Goal: Browse casually

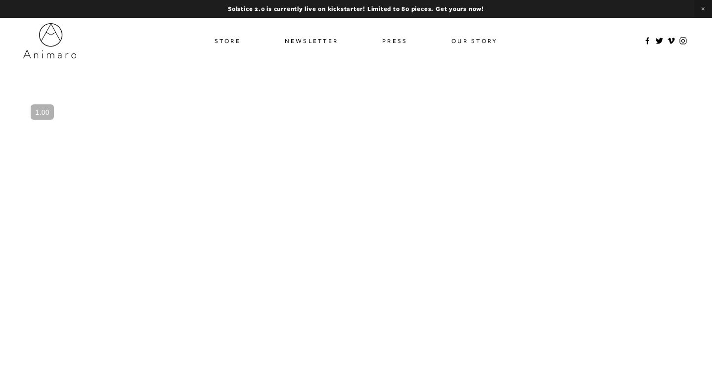
click at [228, 44] on link "Store" at bounding box center [227, 41] width 26 height 14
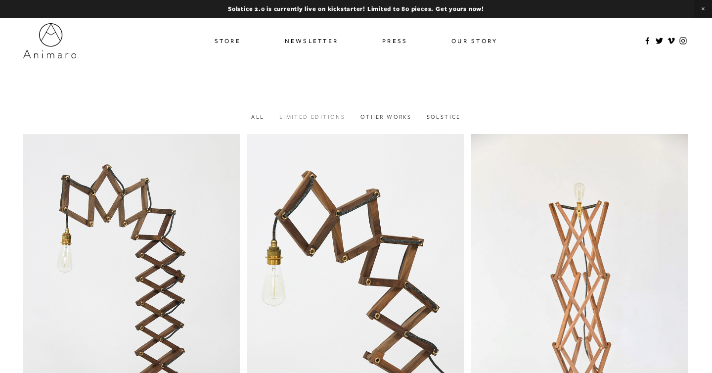
click at [328, 115] on link "Limited Editions" at bounding box center [312, 116] width 66 height 7
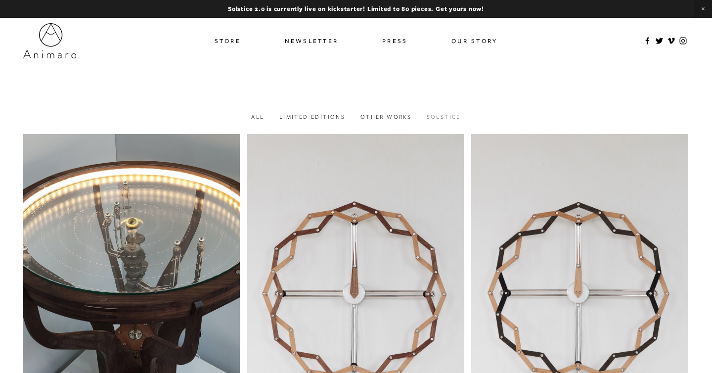
click at [426, 116] on link "Solstice" at bounding box center [443, 116] width 34 height 7
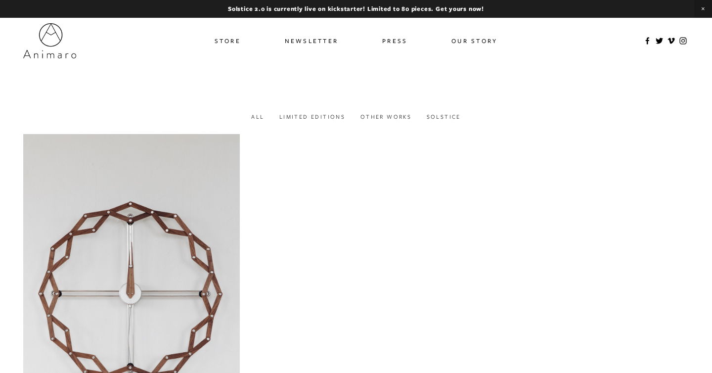
click at [227, 40] on link "Store" at bounding box center [227, 41] width 26 height 14
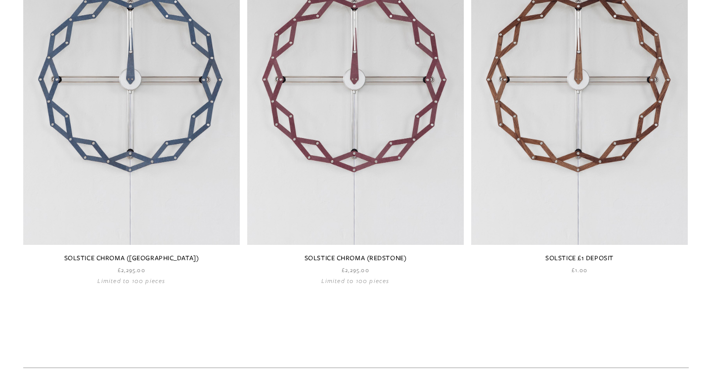
scroll to position [1355, 0]
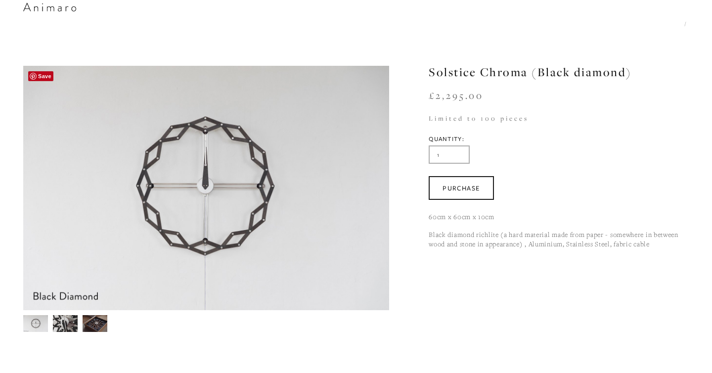
scroll to position [140, 0]
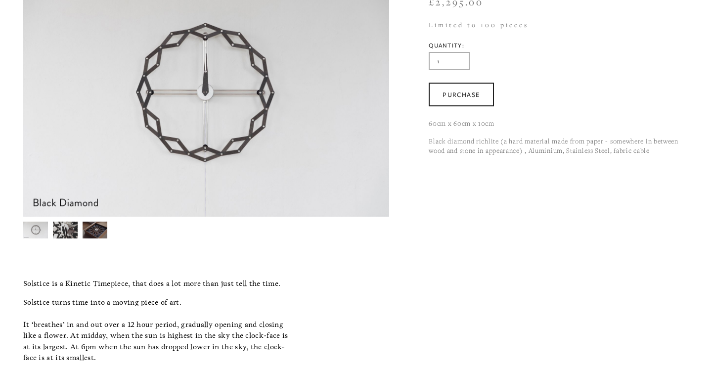
click at [69, 233] on img at bounding box center [65, 229] width 25 height 17
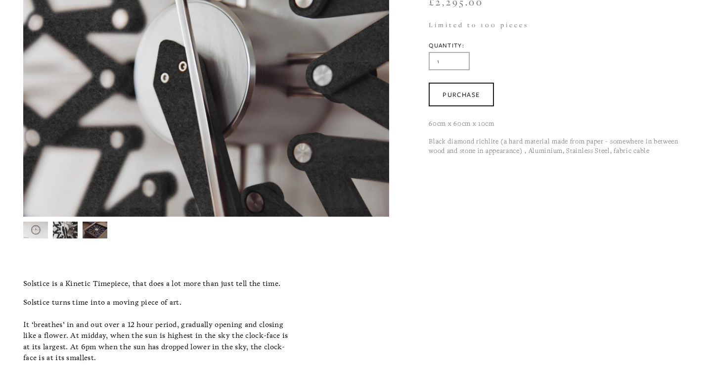
click at [89, 231] on img at bounding box center [95, 229] width 25 height 17
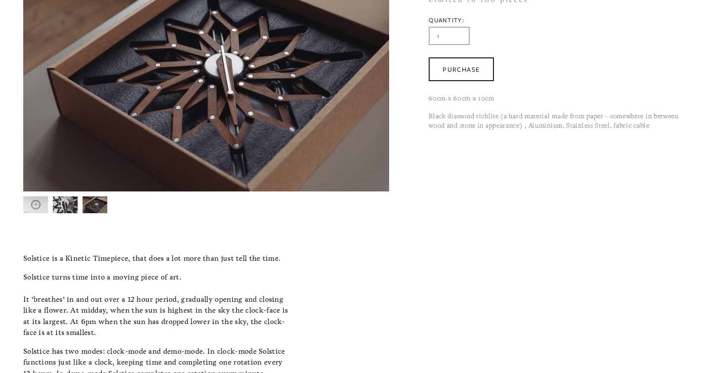
scroll to position [135, 0]
